Goal: Task Accomplishment & Management: Complete application form

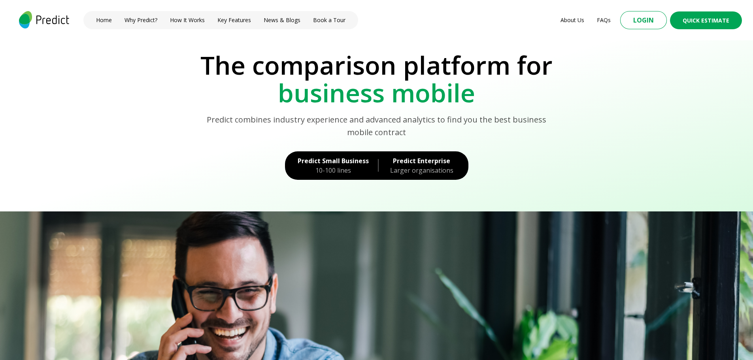
click at [660, 17] on button "Login" at bounding box center [643, 20] width 47 height 18
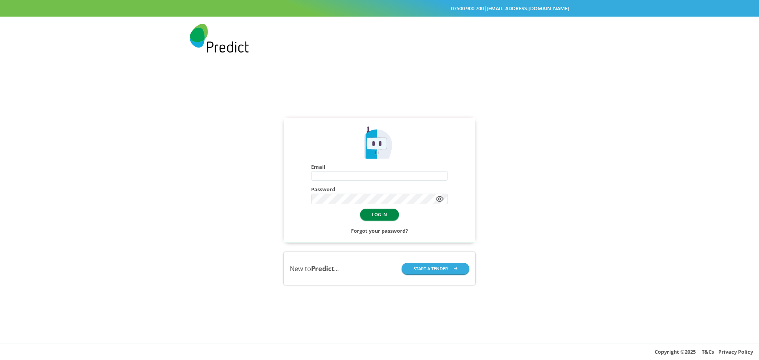
type input "**********"
click at [382, 217] on button "LOG IN" at bounding box center [379, 214] width 39 height 11
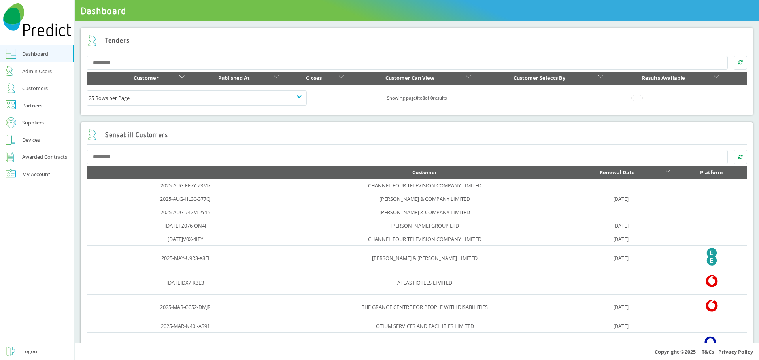
click at [30, 87] on div "Customers" at bounding box center [35, 87] width 26 height 9
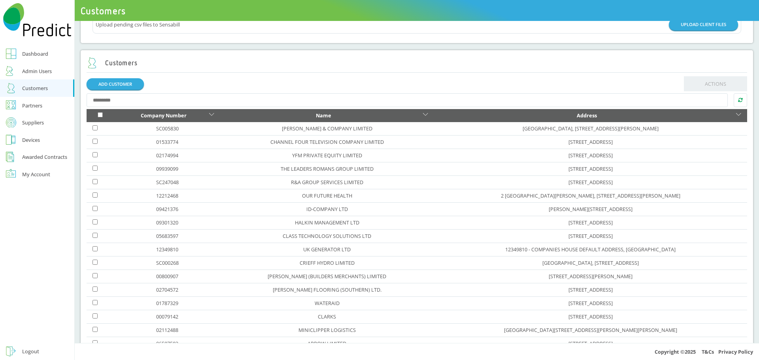
scroll to position [79, 0]
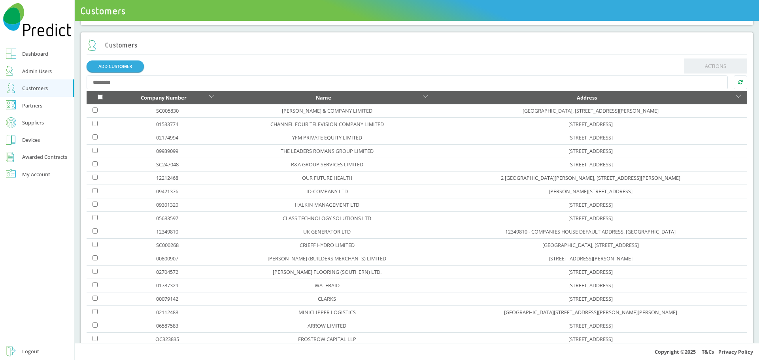
click at [299, 165] on link "R&A GROUP SERVICES LIMITED" at bounding box center [327, 164] width 72 height 7
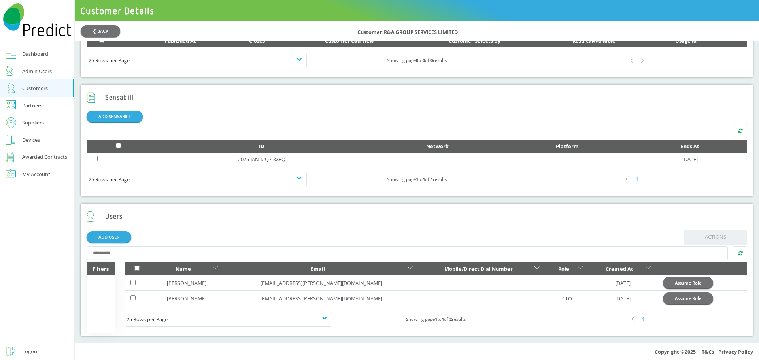
scroll to position [376, 0]
click at [663, 283] on button "Assume Role" at bounding box center [688, 282] width 50 height 11
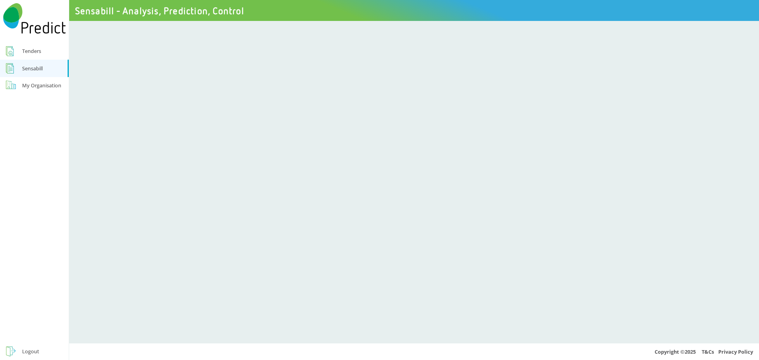
click at [28, 352] on div "Logout" at bounding box center [30, 351] width 17 height 9
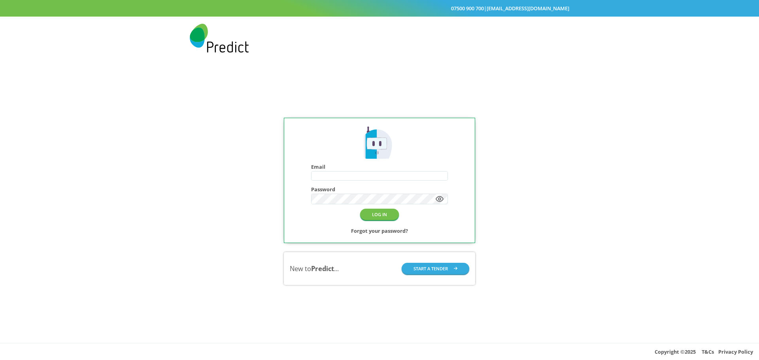
type input "**********"
click at [378, 217] on button "LOG IN" at bounding box center [379, 214] width 39 height 11
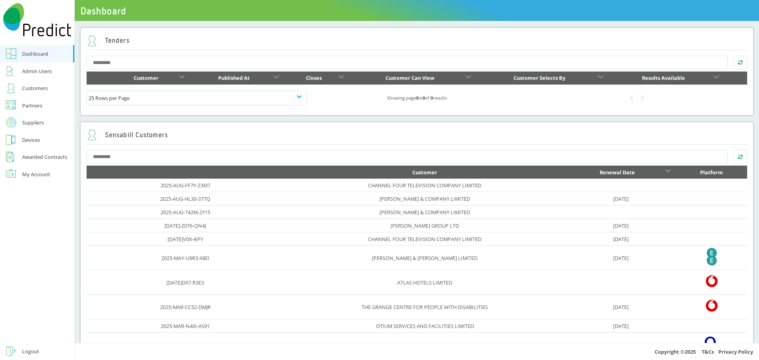
click at [44, 87] on div "Customers" at bounding box center [35, 87] width 26 height 9
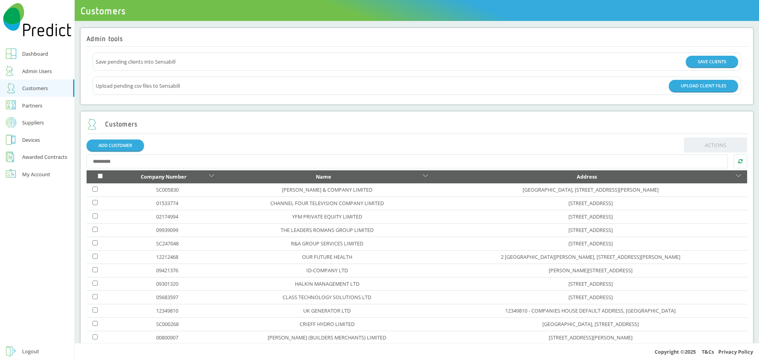
click at [38, 89] on div "Customers" at bounding box center [35, 87] width 26 height 9
click at [301, 247] on link "R&A GROUP SERVICES LIMITED" at bounding box center [327, 243] width 72 height 7
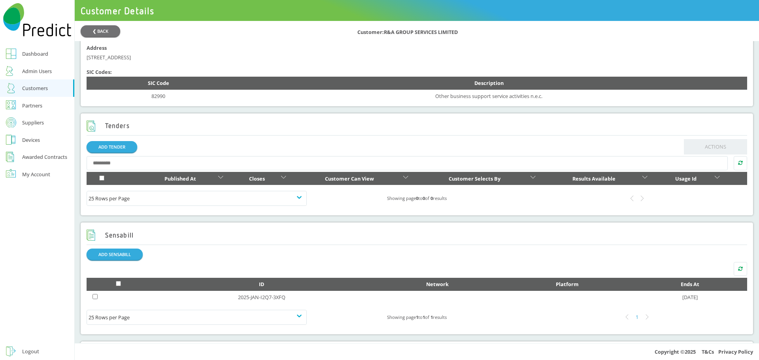
scroll to position [237, 0]
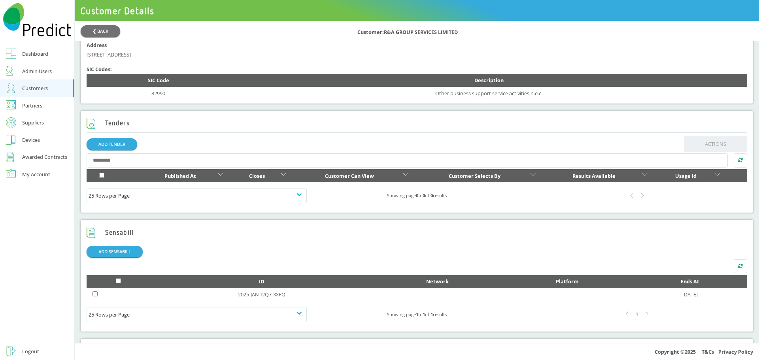
click at [249, 298] on link "2025-JAN-I2Q7-3XFQ" at bounding box center [261, 294] width 47 height 7
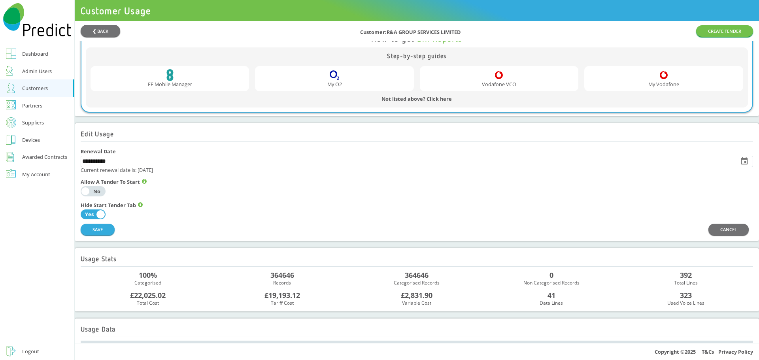
scroll to position [277, 0]
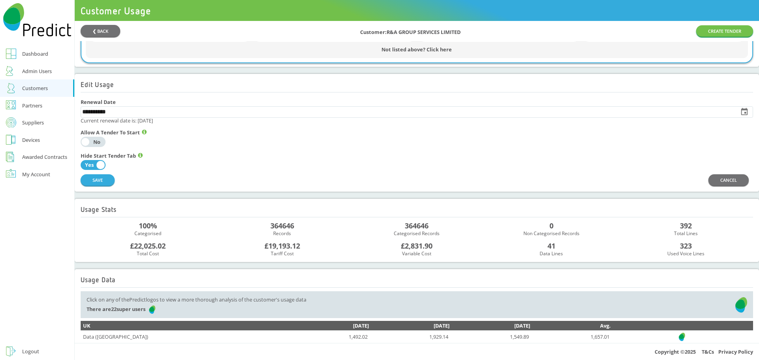
click at [103, 145] on div "No" at bounding box center [97, 142] width 13 height 5
click at [102, 168] on div "No" at bounding box center [97, 165] width 13 height 5
click at [103, 145] on div "No" at bounding box center [97, 142] width 13 height 5
click at [106, 186] on button "SAVE" at bounding box center [98, 179] width 34 height 11
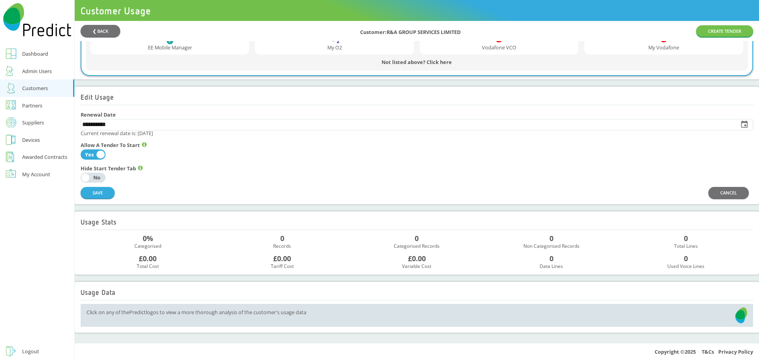
scroll to position [0, 0]
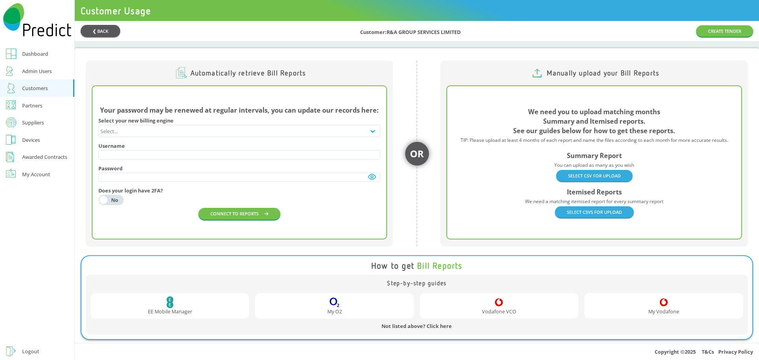
click at [100, 32] on button "❮ BACK" at bounding box center [101, 31] width 40 height 12
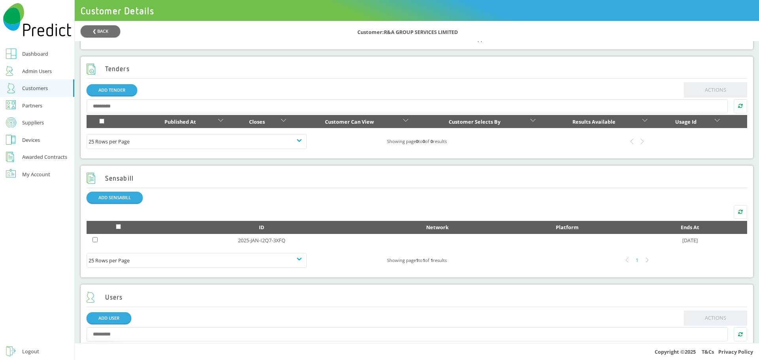
scroll to position [376, 0]
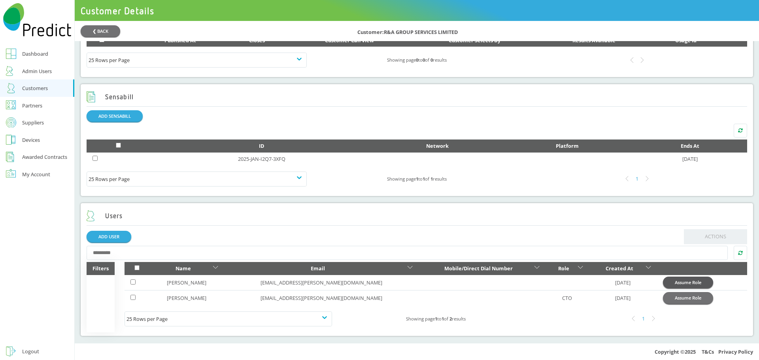
click at [663, 282] on button "Assume Role" at bounding box center [688, 282] width 50 height 11
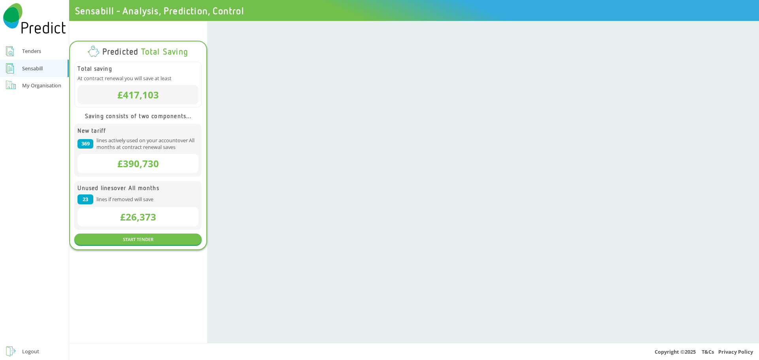
click at [30, 51] on div "Tenders" at bounding box center [31, 50] width 19 height 9
click at [29, 69] on div "Sensabill" at bounding box center [32, 68] width 21 height 9
click at [31, 52] on div "Tenders" at bounding box center [31, 50] width 19 height 9
click at [144, 245] on link "START TENDER" at bounding box center [138, 239] width 128 height 11
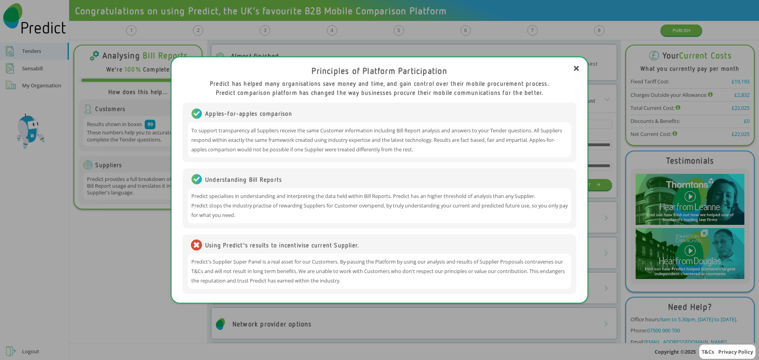
click at [125, 270] on div "Principles of Platform Participation Predict has helped many organisations save…" at bounding box center [379, 180] width 759 height 360
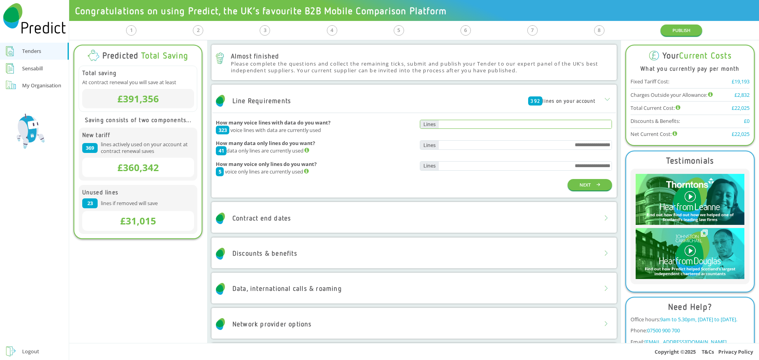
click at [542, 121] on input "text" at bounding box center [525, 124] width 173 height 9
click at [421, 255] on div "Discounts & benefits" at bounding box center [413, 254] width 403 height 24
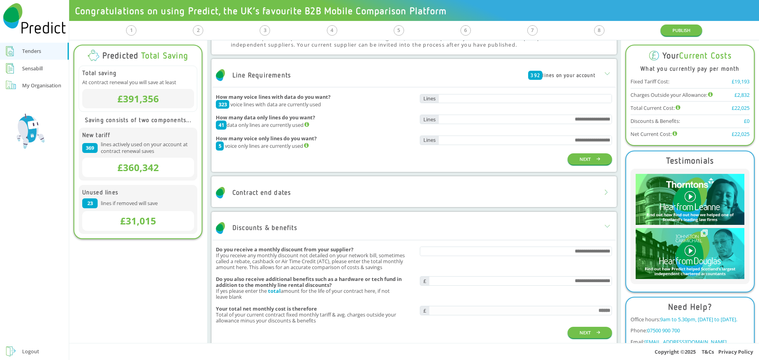
scroll to position [40, 0]
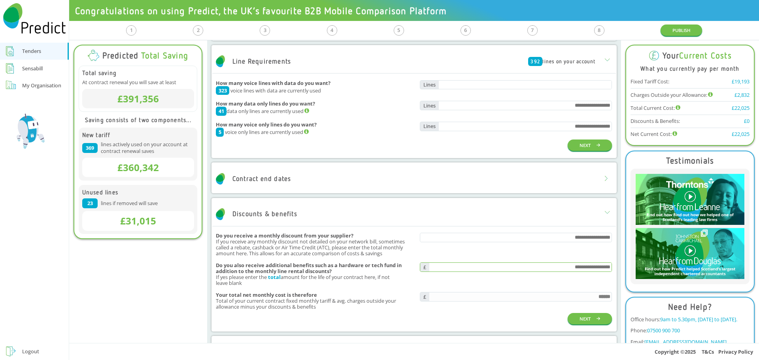
click at [567, 269] on input "text" at bounding box center [520, 267] width 183 height 9
type input "****"
type input "*"
type input "****"
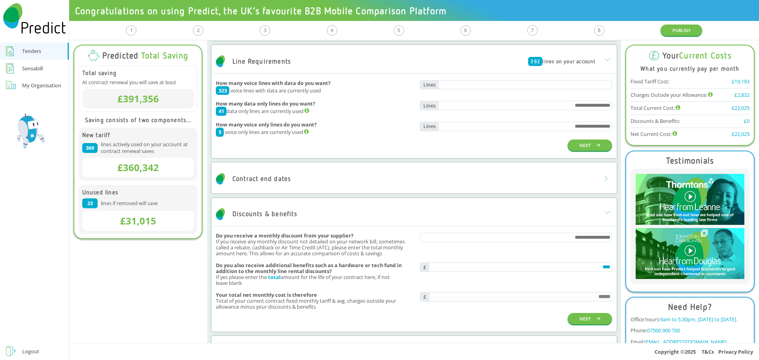
type input "*****"
type input "******"
click at [586, 276] on div "*****" at bounding box center [516, 275] width 192 height 24
drag, startPoint x: 592, startPoint y: 265, endPoint x: 609, endPoint y: 265, distance: 17.0
click at [609, 265] on div "Discounts & benefits Do you receive a monthly discount from your supplier? If y…" at bounding box center [414, 265] width 405 height 134
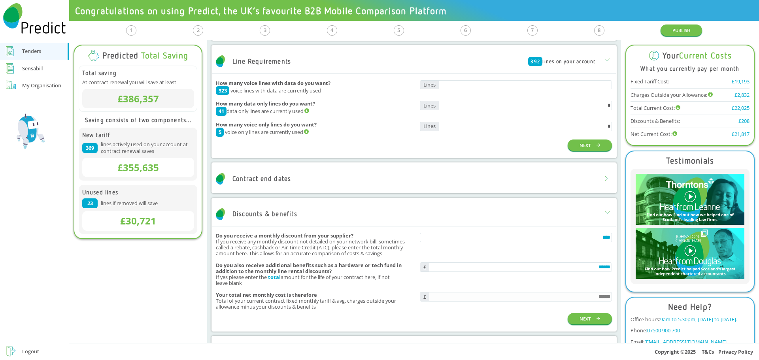
type input "*******"
type input "******"
click at [560, 253] on div "****" at bounding box center [516, 245] width 192 height 24
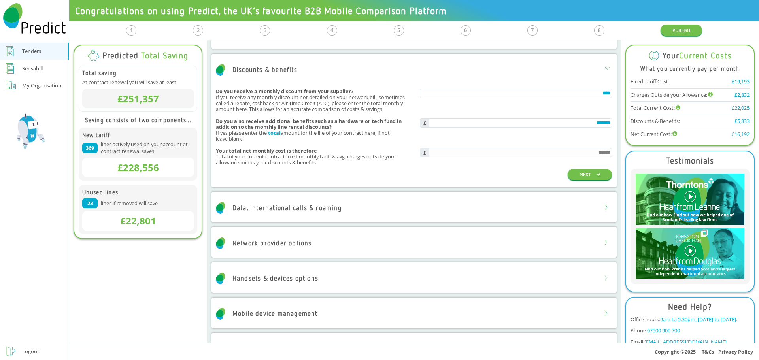
scroll to position [198, 0]
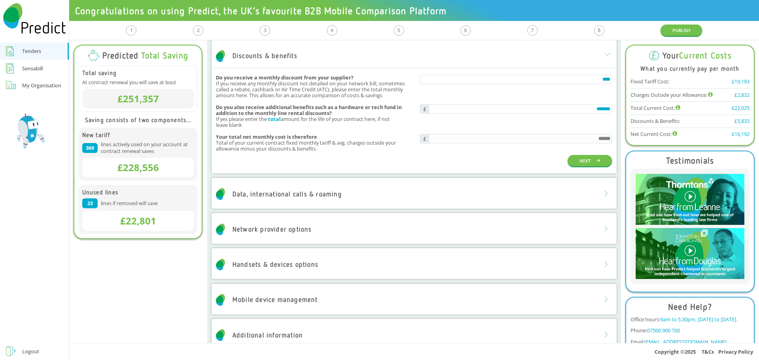
click at [426, 192] on div "Data, international calls & roaming" at bounding box center [413, 194] width 403 height 24
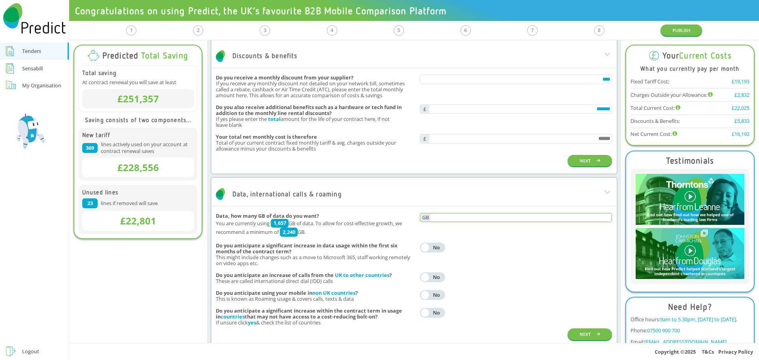
click at [515, 221] on input "text" at bounding box center [521, 218] width 181 height 9
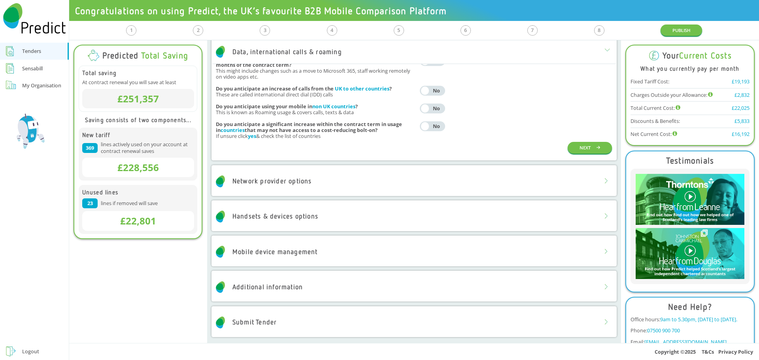
scroll to position [387, 0]
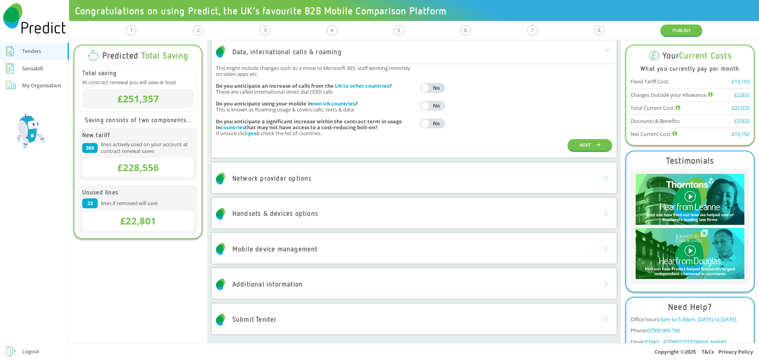
type input "*"
click at [338, 187] on div "Network provider options" at bounding box center [413, 179] width 403 height 24
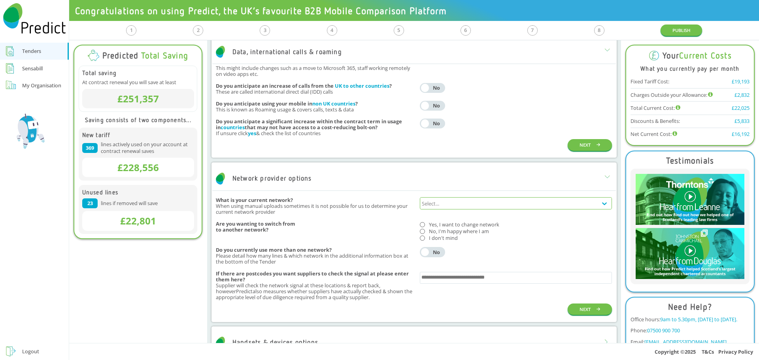
click at [465, 204] on div "Select..." at bounding box center [508, 203] width 177 height 11
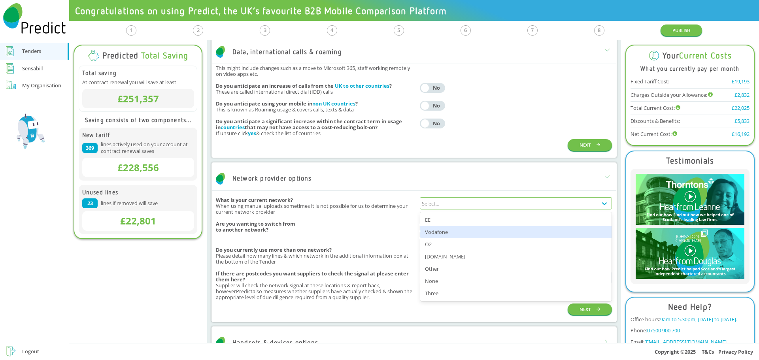
click at [437, 232] on div "Vodafone" at bounding box center [515, 232] width 191 height 12
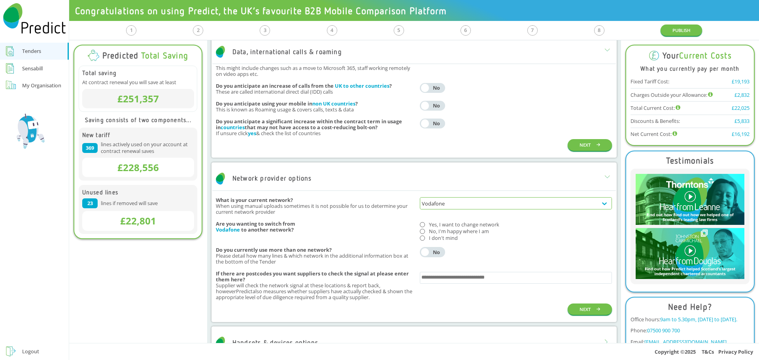
click at [420, 240] on div at bounding box center [422, 238] width 5 height 5
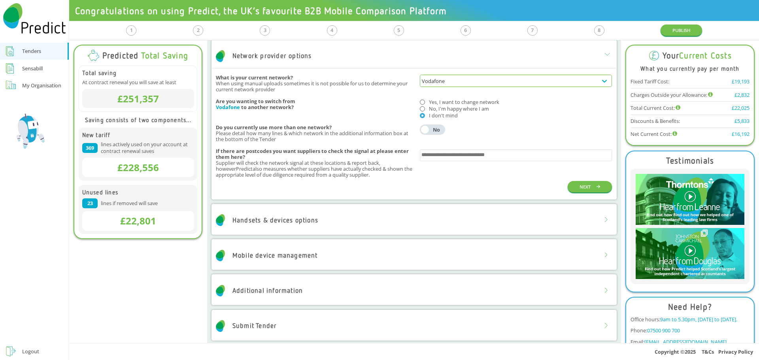
scroll to position [516, 0]
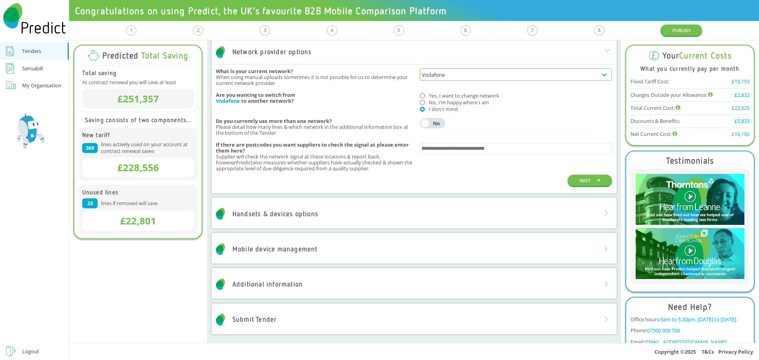
click at [324, 217] on div "Handsets & devices options" at bounding box center [413, 214] width 403 height 24
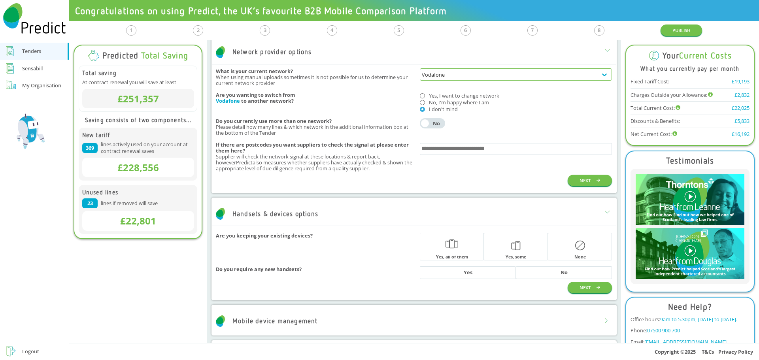
click at [455, 247] on div "button" at bounding box center [451, 245] width 63 height 25
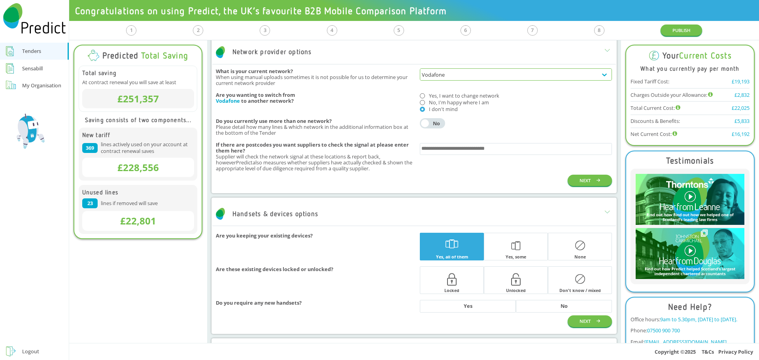
click at [585, 285] on div "button" at bounding box center [579, 279] width 63 height 25
click at [502, 281] on div "button" at bounding box center [515, 279] width 63 height 25
click at [545, 306] on button "No" at bounding box center [564, 306] width 96 height 13
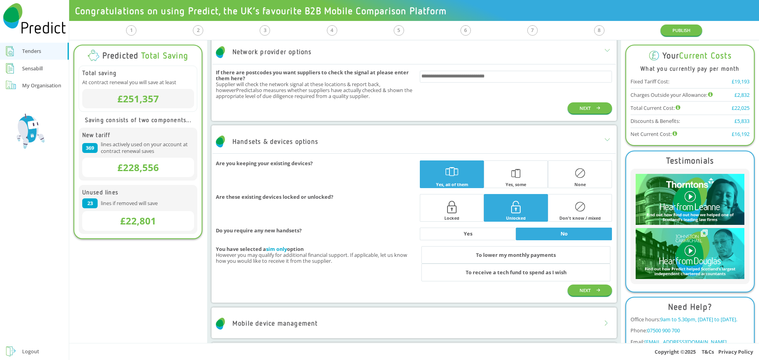
scroll to position [635, 0]
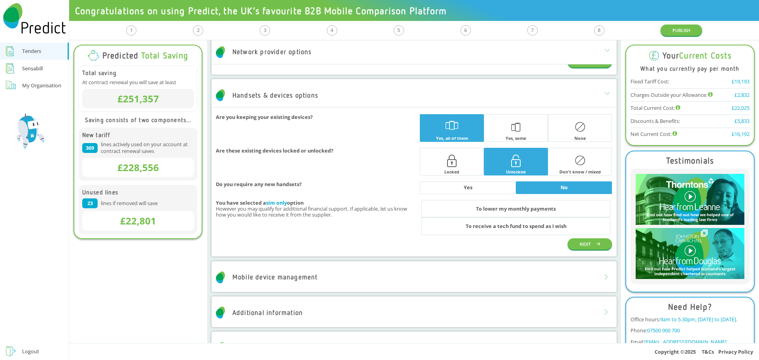
click at [521, 209] on div "To lower my monthly payments" at bounding box center [516, 208] width 80 height 5
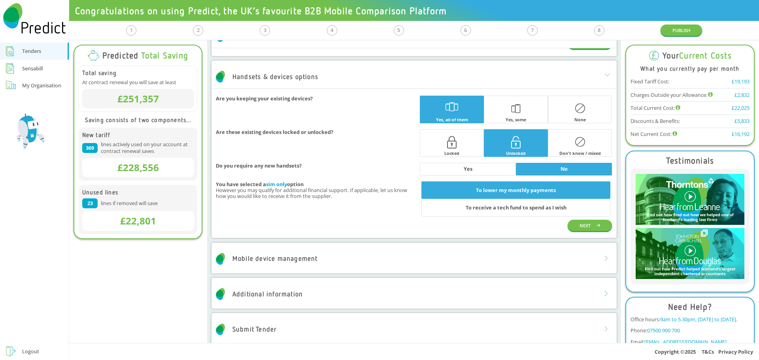
scroll to position [663, 0]
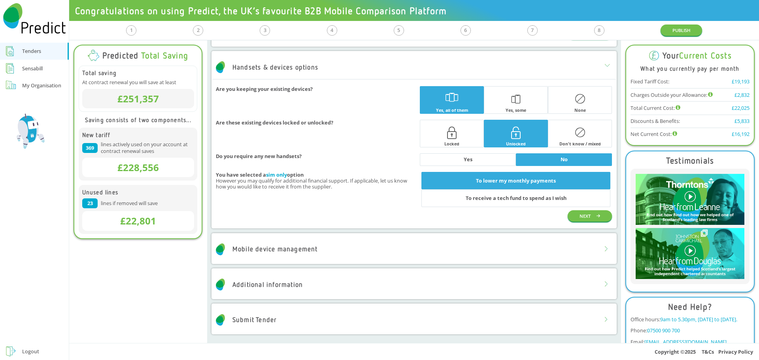
click at [325, 250] on div "Mobile device management" at bounding box center [413, 250] width 403 height 24
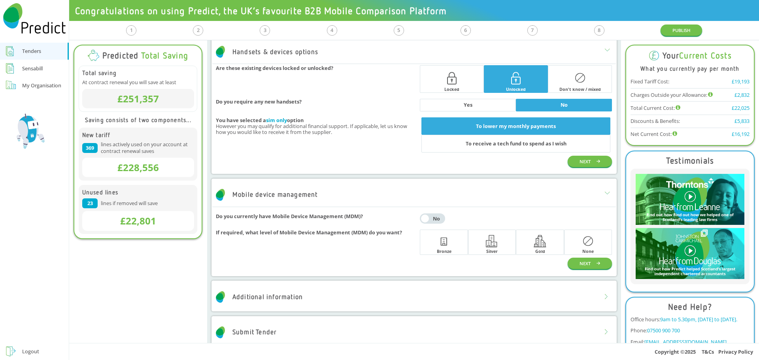
scroll to position [730, 0]
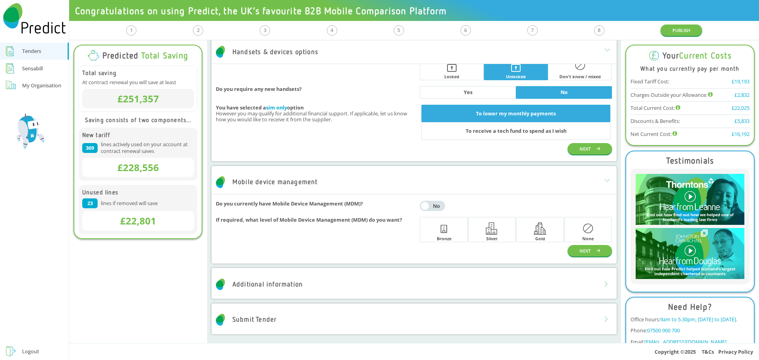
click at [437, 205] on div "No" at bounding box center [436, 206] width 13 height 5
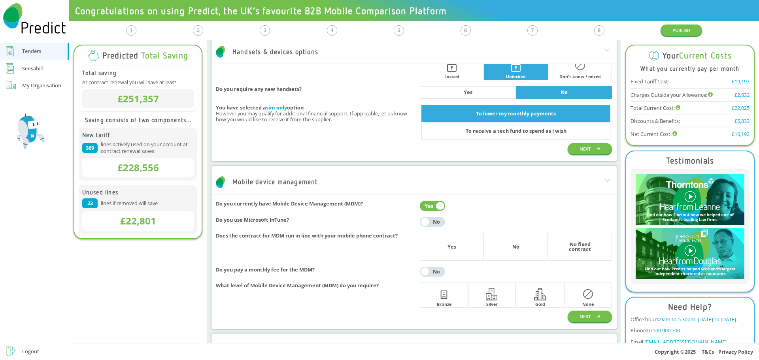
click at [431, 221] on div "No" at bounding box center [436, 221] width 13 height 5
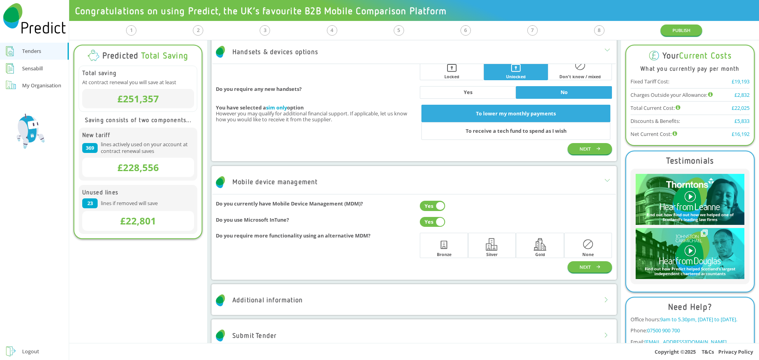
click at [583, 246] on icon "button" at bounding box center [588, 244] width 10 height 23
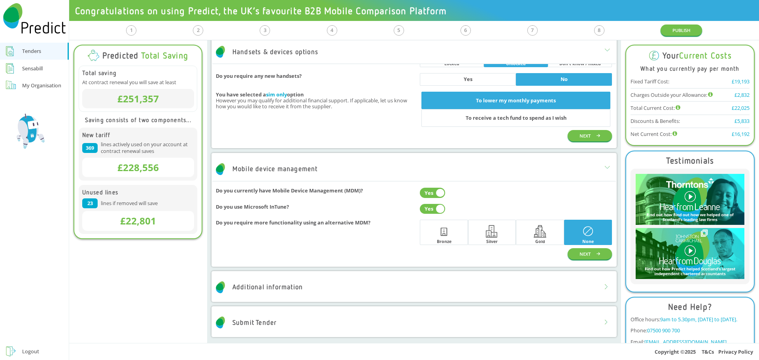
scroll to position [746, 0]
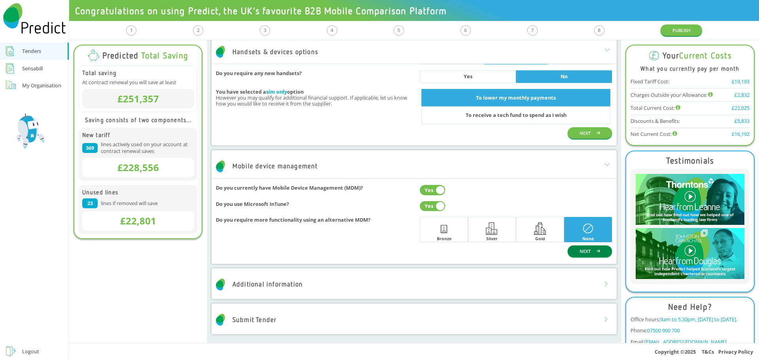
click at [570, 249] on button "NEXT" at bounding box center [590, 251] width 45 height 11
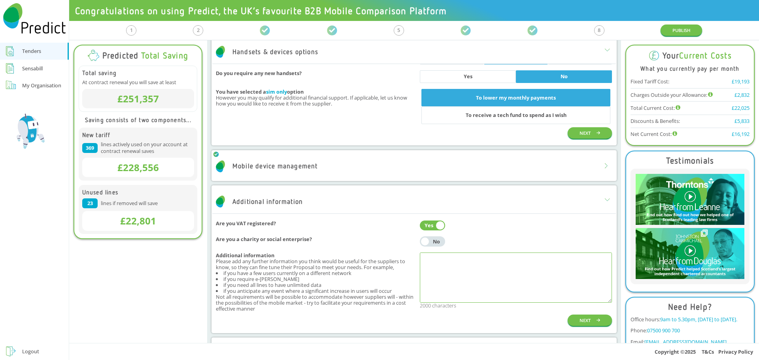
drag, startPoint x: 425, startPoint y: 263, endPoint x: 466, endPoint y: 293, distance: 51.4
click at [466, 293] on textarea at bounding box center [516, 278] width 192 height 51
click at [432, 241] on div "No" at bounding box center [436, 241] width 13 height 5
click at [424, 226] on div "Yes" at bounding box center [429, 225] width 13 height 5
click at [434, 227] on div "No" at bounding box center [436, 225] width 13 height 5
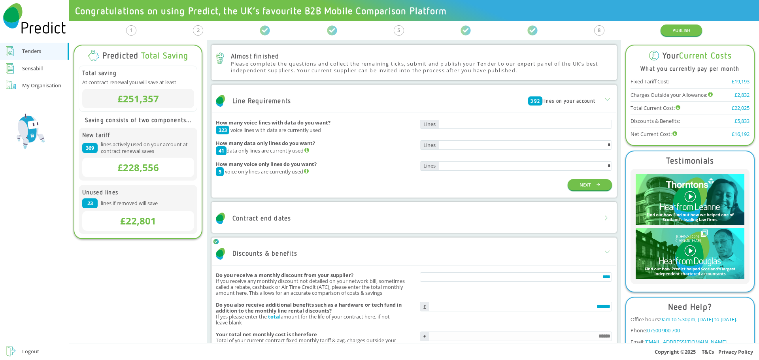
scroll to position [158, 0]
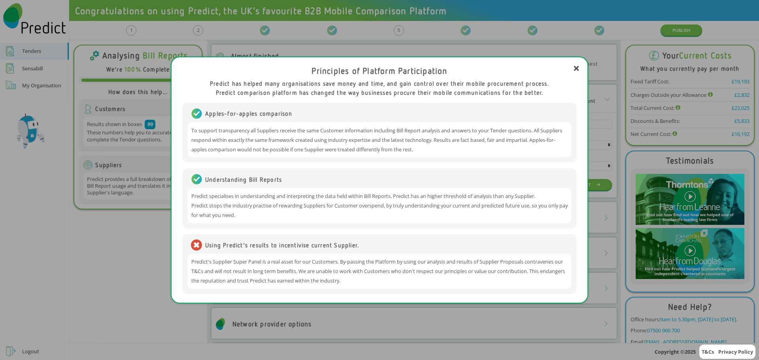
drag, startPoint x: 110, startPoint y: 322, endPoint x: 120, endPoint y: 309, distance: 16.1
click at [110, 319] on div "Principles of Platform Participation Predict has helped many organisations save…" at bounding box center [379, 180] width 759 height 360
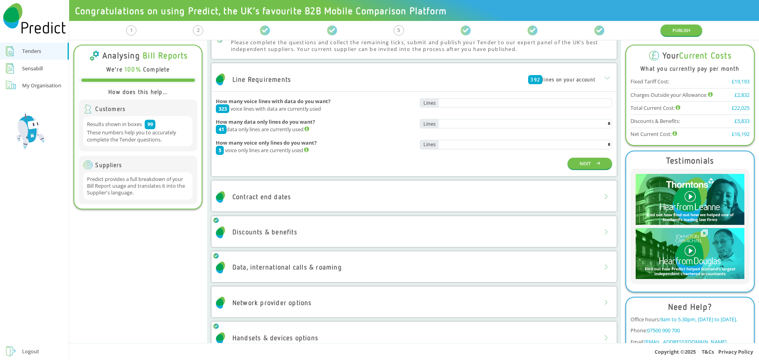
scroll to position [40, 0]
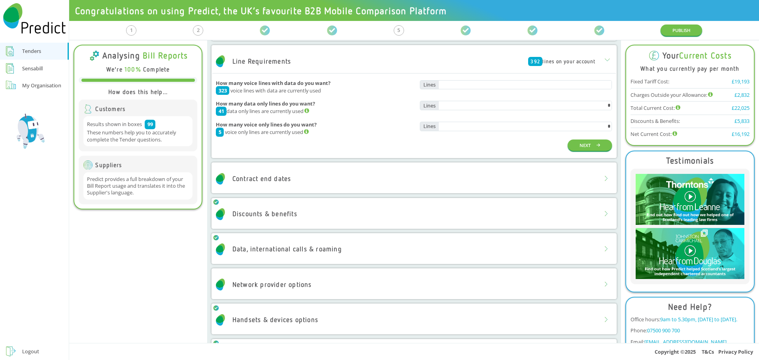
click at [465, 178] on div "Contract end dates" at bounding box center [413, 179] width 403 height 24
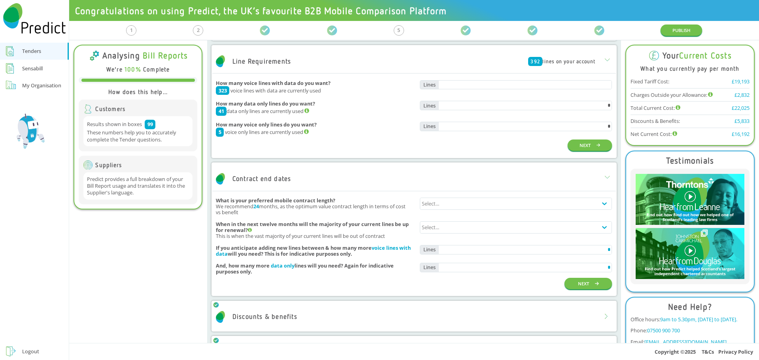
click at [447, 212] on div "Select..." at bounding box center [516, 207] width 192 height 18
click at [447, 205] on div "Select..." at bounding box center [508, 203] width 177 height 11
click at [448, 203] on div "Select..." at bounding box center [508, 203] width 177 height 11
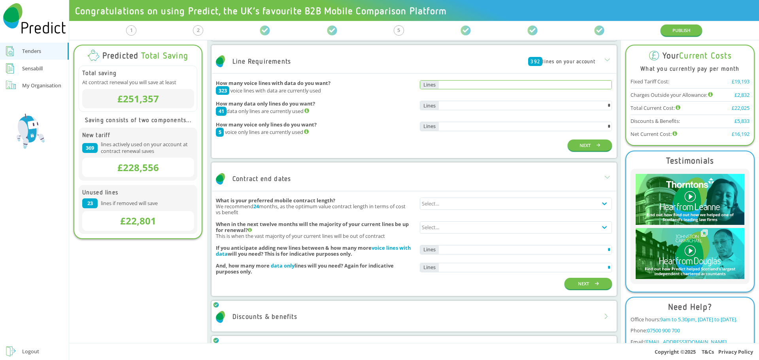
click at [581, 83] on input "text" at bounding box center [525, 85] width 173 height 9
click at [21, 347] on link "Logout" at bounding box center [34, 351] width 69 height 17
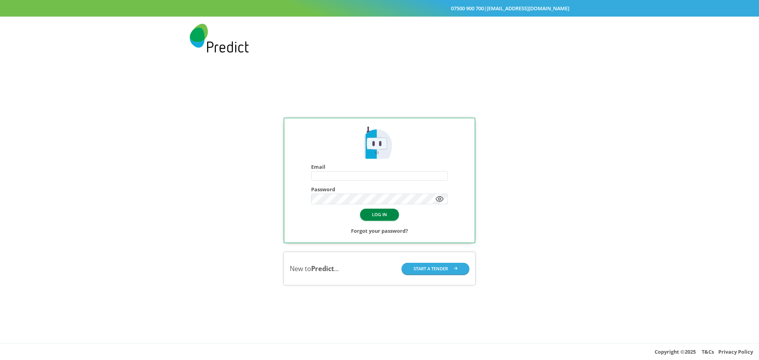
type input "**********"
click at [376, 215] on button "LOG IN" at bounding box center [379, 214] width 39 height 11
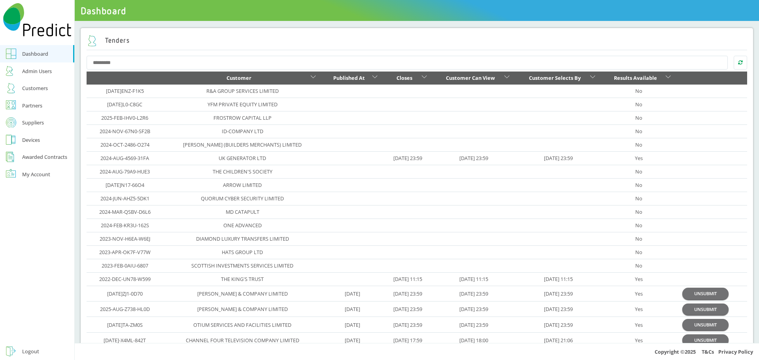
click at [40, 125] on div "Suppliers" at bounding box center [33, 122] width 22 height 9
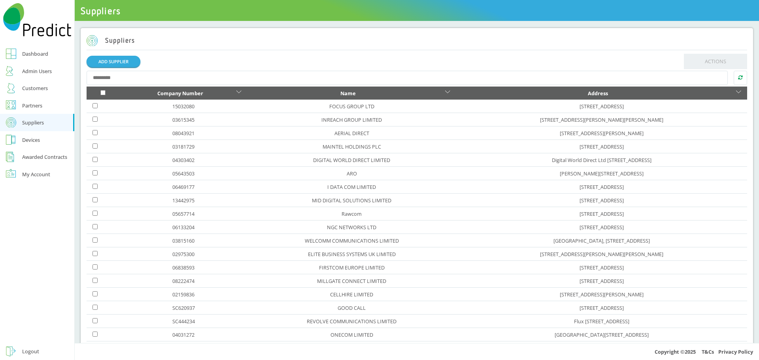
click at [163, 81] on input "text" at bounding box center [408, 78] width 642 height 14
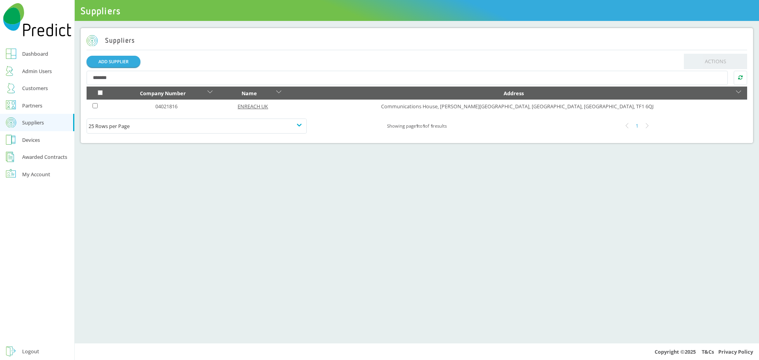
type input "*******"
click at [268, 104] on link "ENREACH UK" at bounding box center [253, 106] width 30 height 7
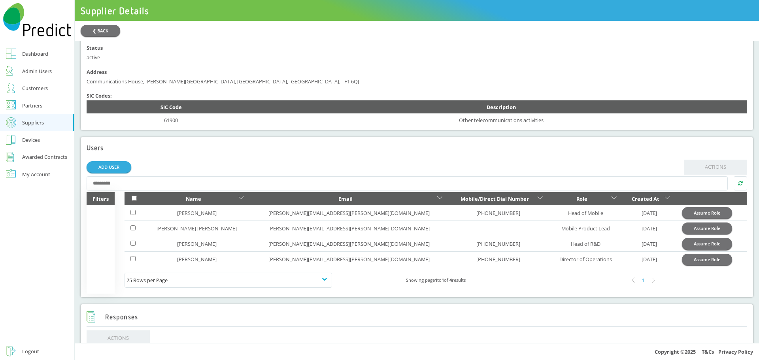
scroll to position [237, 0]
